Goal: Task Accomplishment & Management: Use online tool/utility

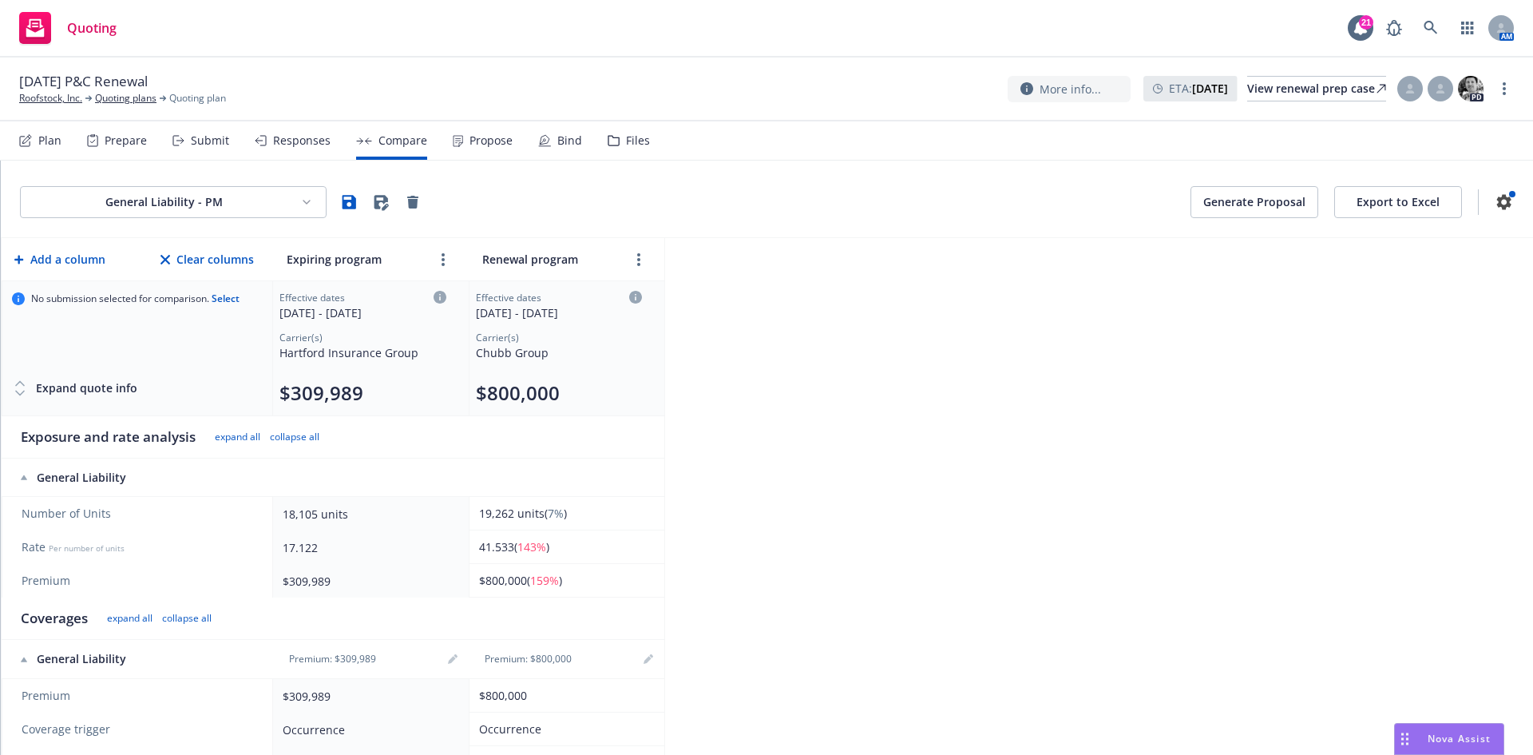
scroll to position [338, 0]
